Goal: Find specific page/section: Find specific page/section

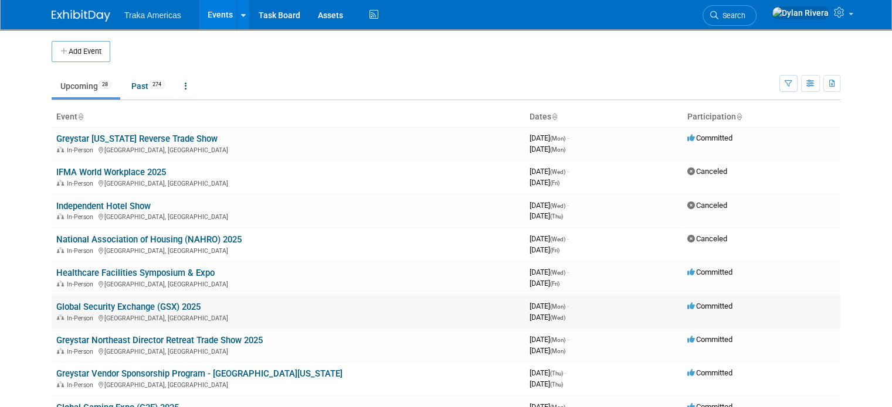
click at [132, 302] on link "Global Security Exchange (GSX) 2025" at bounding box center [128, 307] width 144 height 11
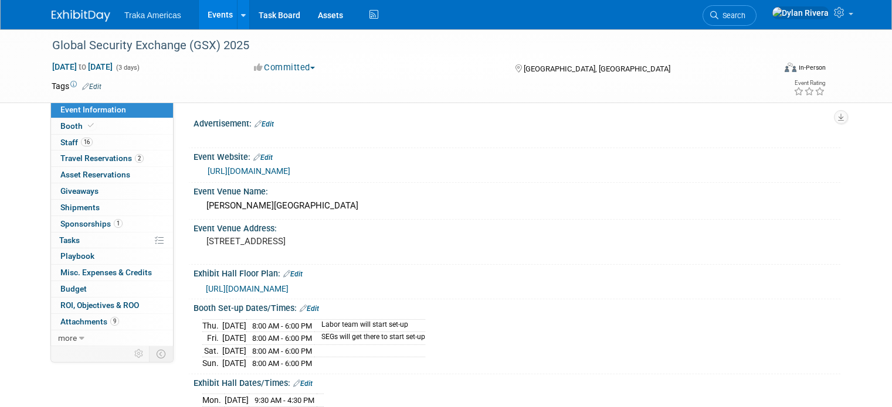
select select "National"
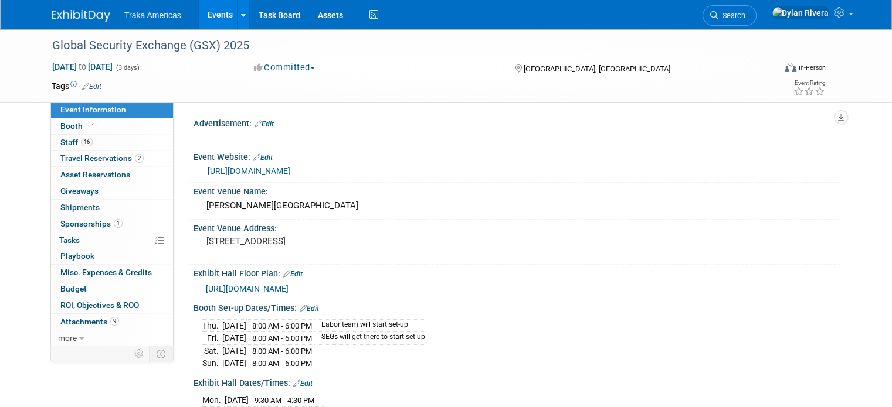
click at [402, 67] on div "Committed Committed Considering Not Going Canceled Budgeted Hosting Approved Wa…" at bounding box center [373, 68] width 246 height 13
click at [65, 142] on span "Staff 16" at bounding box center [76, 142] width 32 height 9
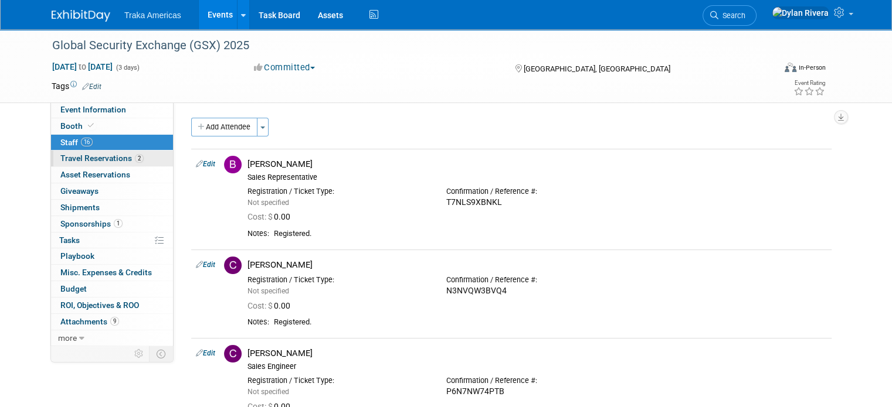
click at [76, 158] on span "Travel Reservations 2" at bounding box center [101, 158] width 83 height 9
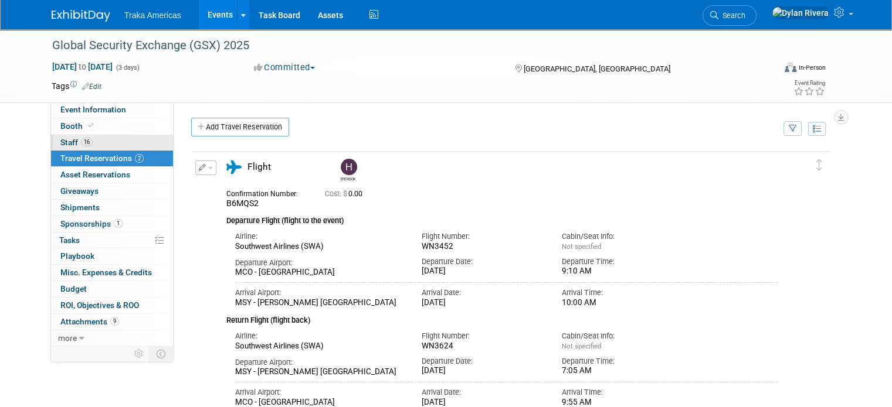
click at [91, 140] on link "16 Staff 16" at bounding box center [112, 143] width 122 height 16
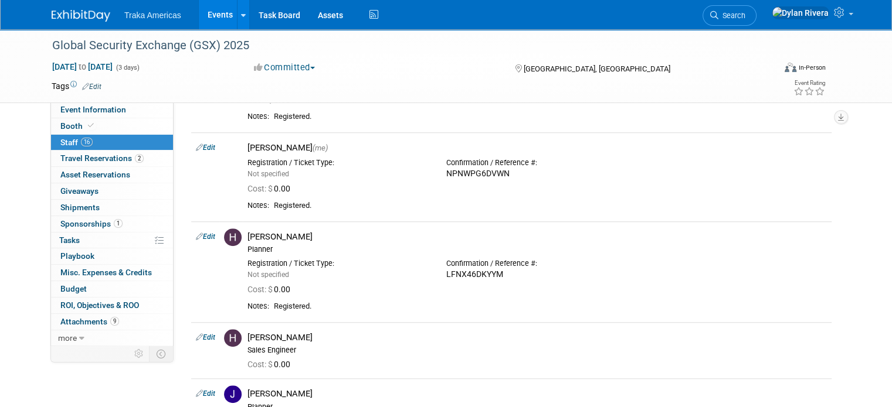
scroll to position [762, 0]
drag, startPoint x: 509, startPoint y: 172, endPoint x: 441, endPoint y: 172, distance: 68.0
click at [441, 172] on div "Confirmation / Reference #: NPNWPG6DVWN" at bounding box center [536, 167] width 199 height 26
copy div "NPNWPG6DVWN"
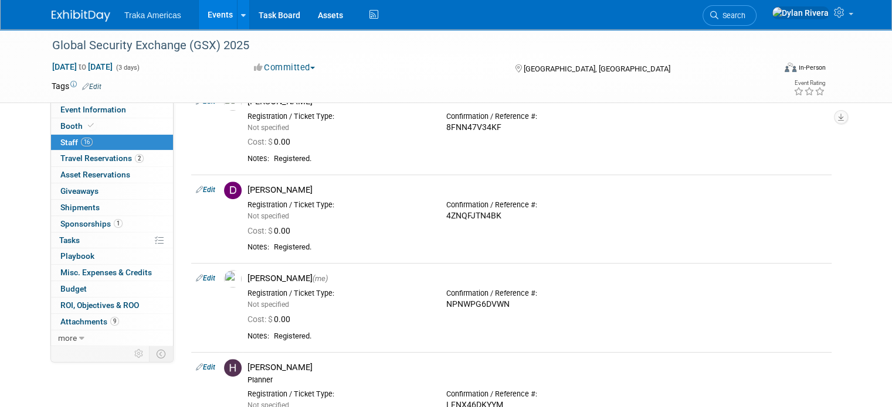
scroll to position [645, 0]
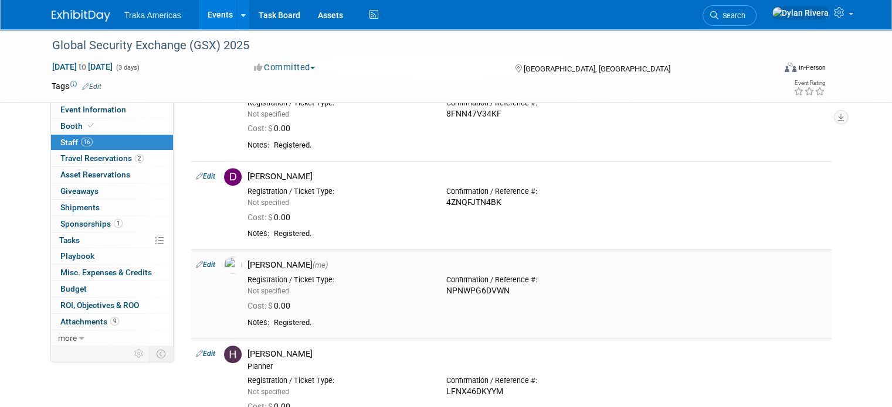
click at [324, 290] on div "Not specified" at bounding box center [337, 291] width 181 height 11
click at [272, 268] on div "[PERSON_NAME] (me)" at bounding box center [536, 265] width 579 height 11
click at [291, 293] on div "Not specified" at bounding box center [337, 291] width 181 height 11
click at [65, 236] on span "Tasks 0%" at bounding box center [69, 240] width 21 height 9
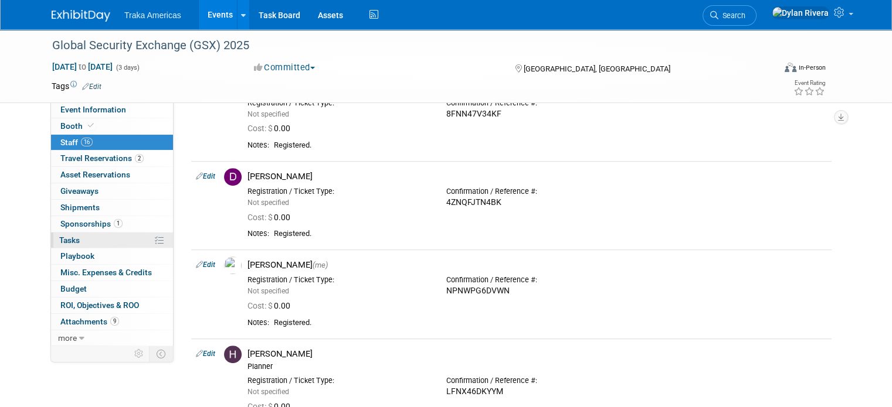
scroll to position [0, 0]
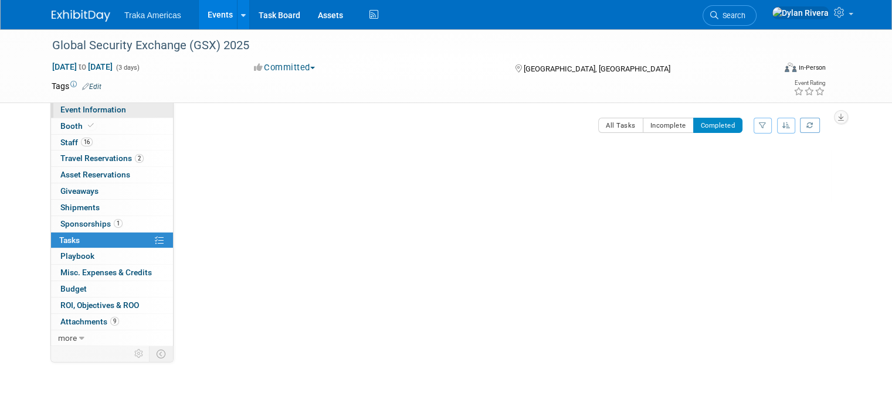
click at [76, 106] on span "Event Information" at bounding box center [93, 109] width 66 height 9
select select "National"
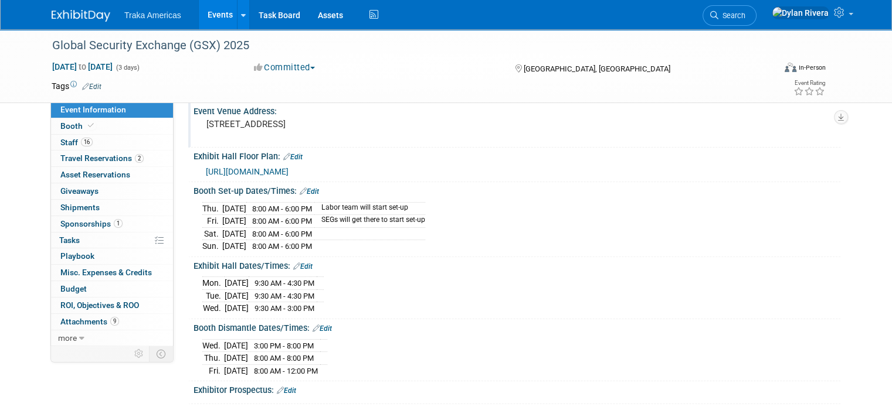
scroll to position [176, 0]
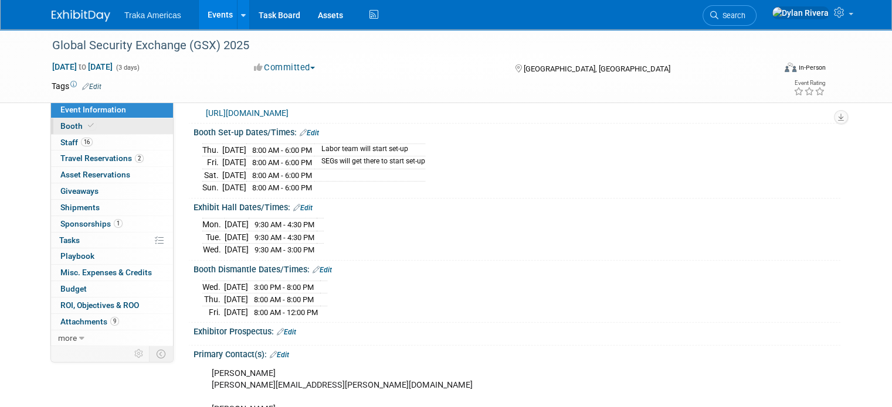
click at [86, 125] on span at bounding box center [91, 125] width 11 height 9
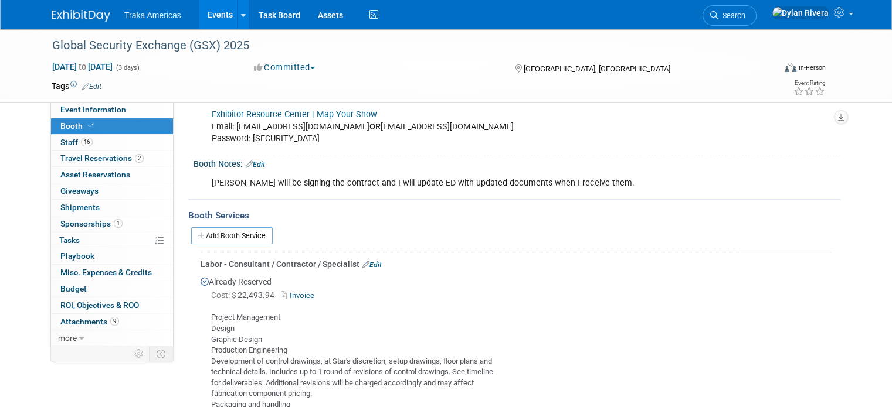
scroll to position [293, 0]
